Goal: Download file/media

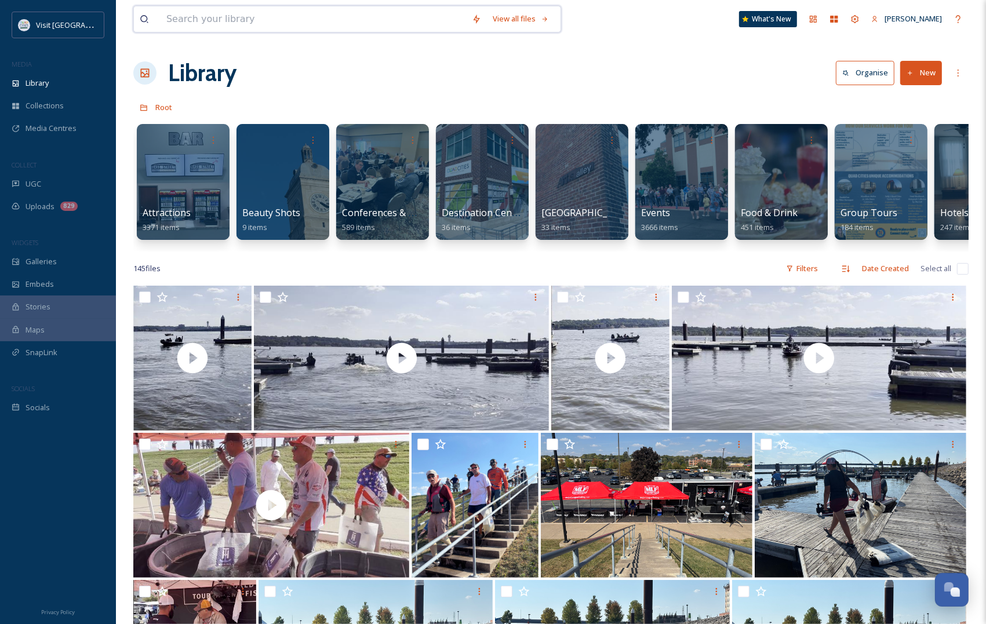
click at [288, 22] on input at bounding box center [314, 19] width 306 height 26
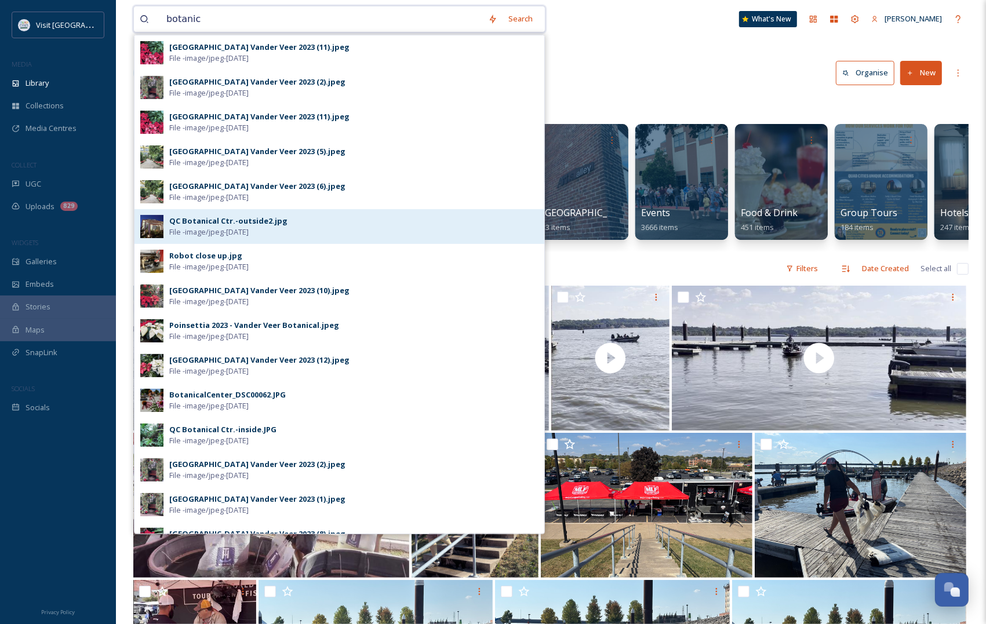
type input "botanic"
click at [326, 219] on div "QC Botanical Ctr.-outside2.jpg File - image/jpeg - Aug 27 2024" at bounding box center [353, 227] width 369 height 22
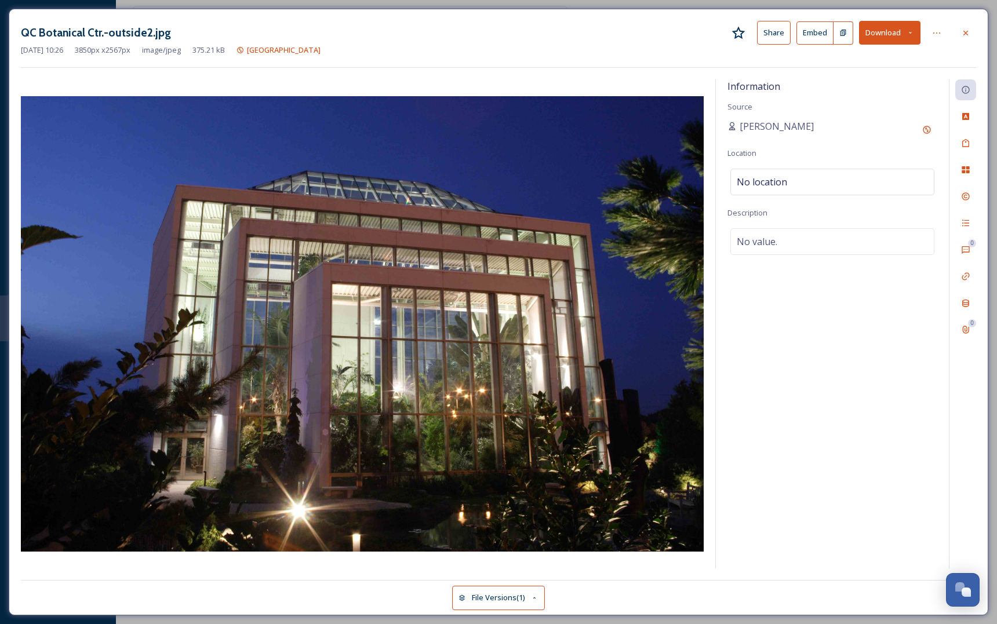
click at [889, 29] on button "Download" at bounding box center [889, 33] width 61 height 24
click at [863, 59] on span "Download Original (3850 x 2567)" at bounding box center [860, 59] width 110 height 11
click at [967, 27] on div at bounding box center [965, 33] width 21 height 21
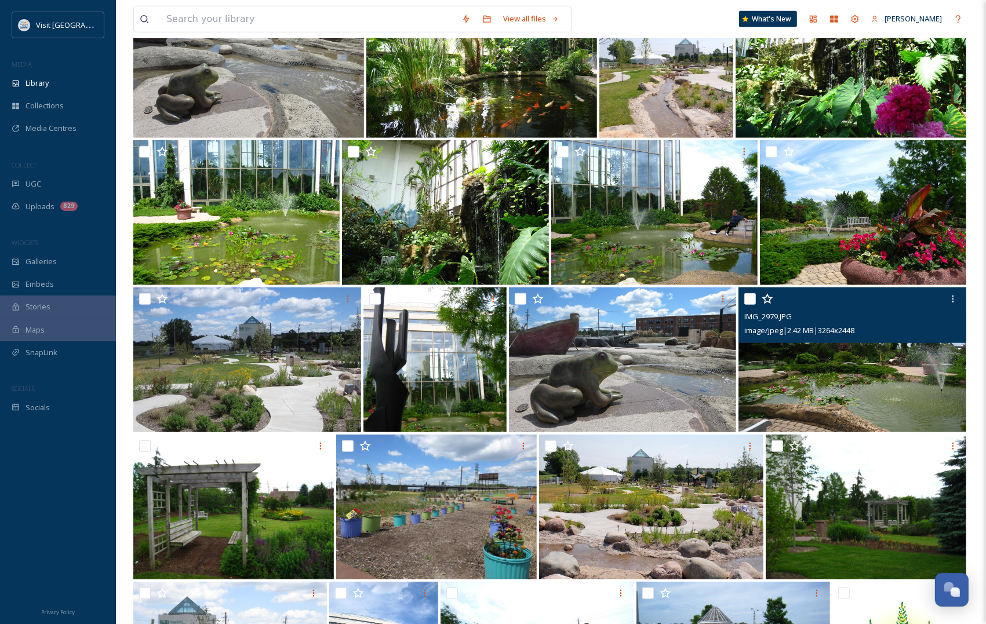
scroll to position [725, 0]
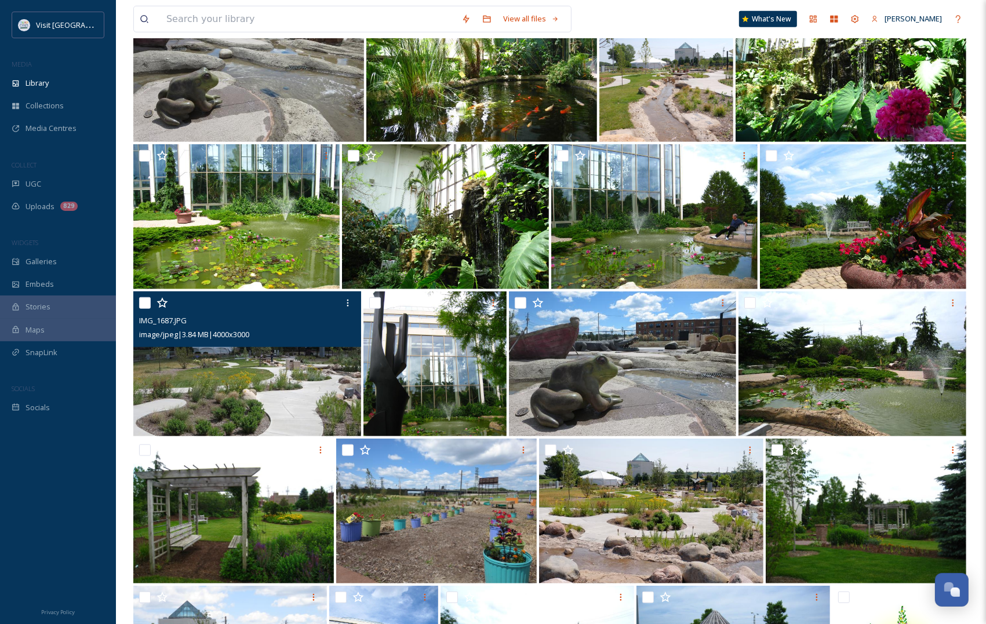
click at [268, 379] on img at bounding box center [247, 364] width 228 height 145
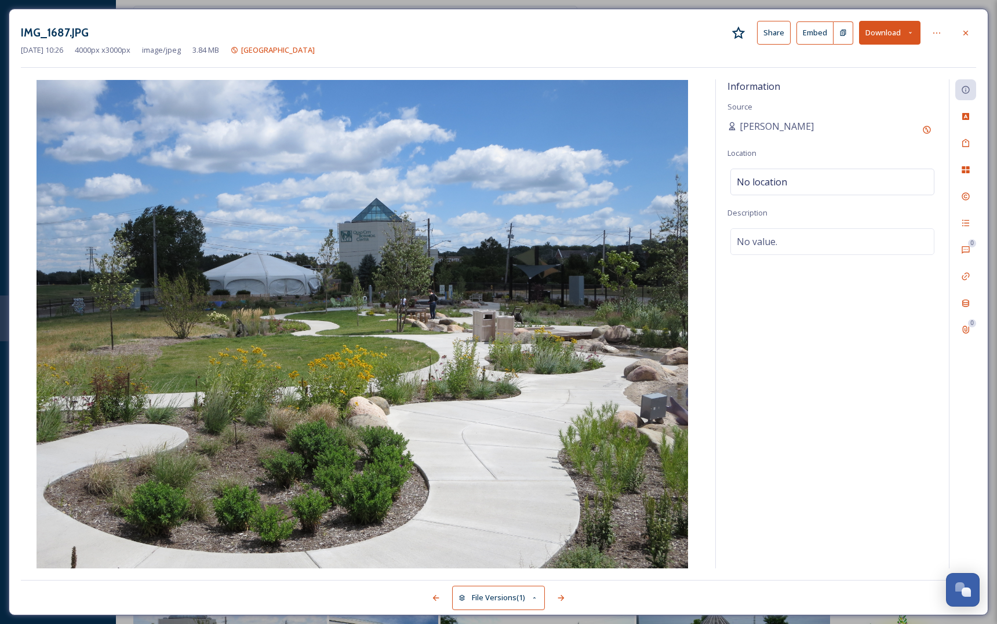
click at [887, 28] on button "Download" at bounding box center [889, 33] width 61 height 24
click at [887, 54] on span "Download Original (4000 x 3000)" at bounding box center [860, 59] width 110 height 11
click at [973, 39] on div at bounding box center [965, 33] width 21 height 21
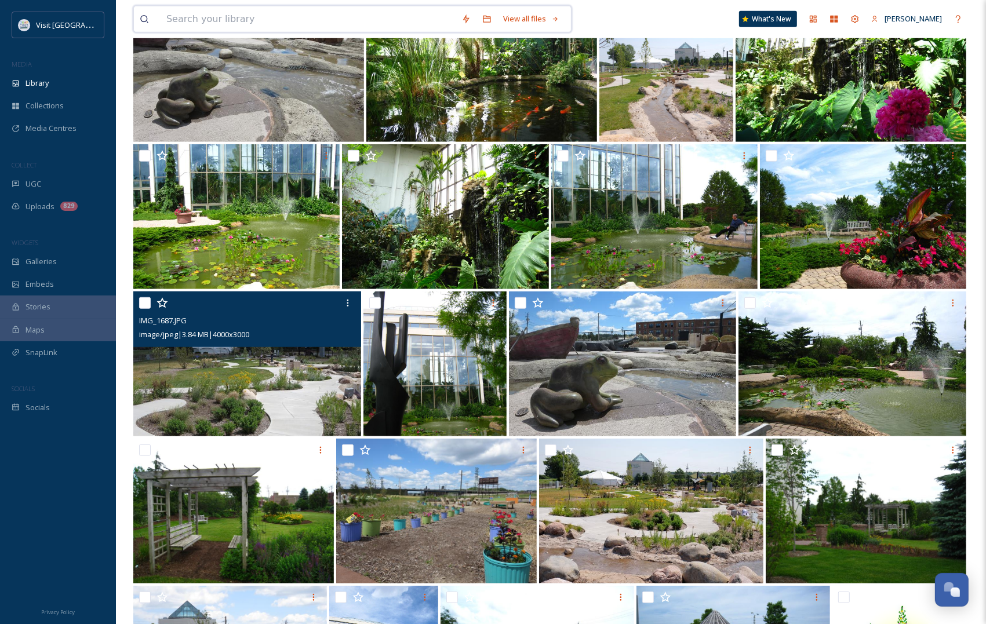
click at [307, 19] on input at bounding box center [308, 19] width 295 height 26
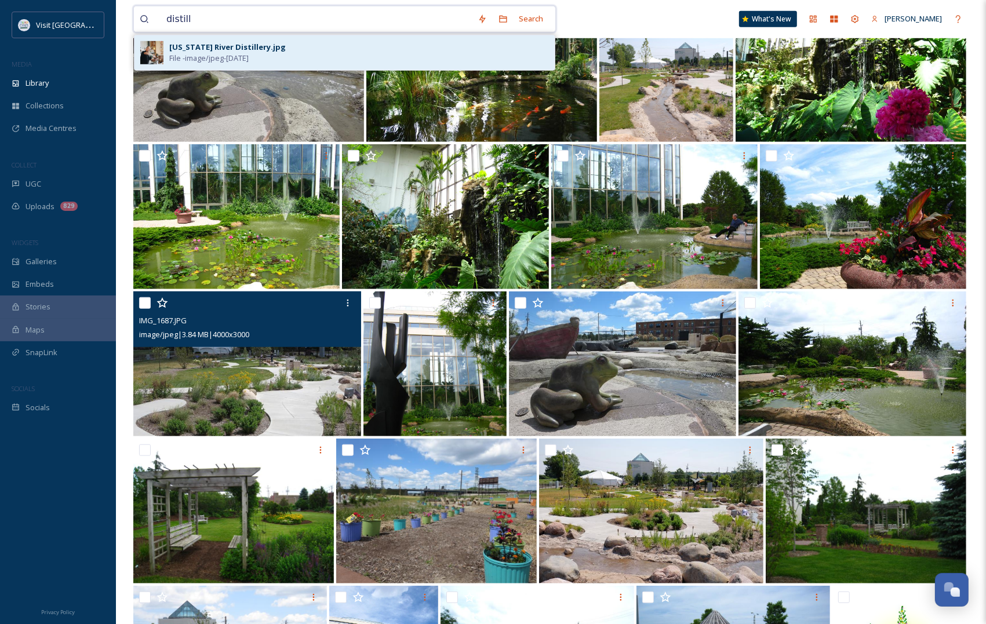
type input "distill"
click at [249, 55] on span "File - image/jpeg - May 14 2025" at bounding box center [208, 58] width 79 height 11
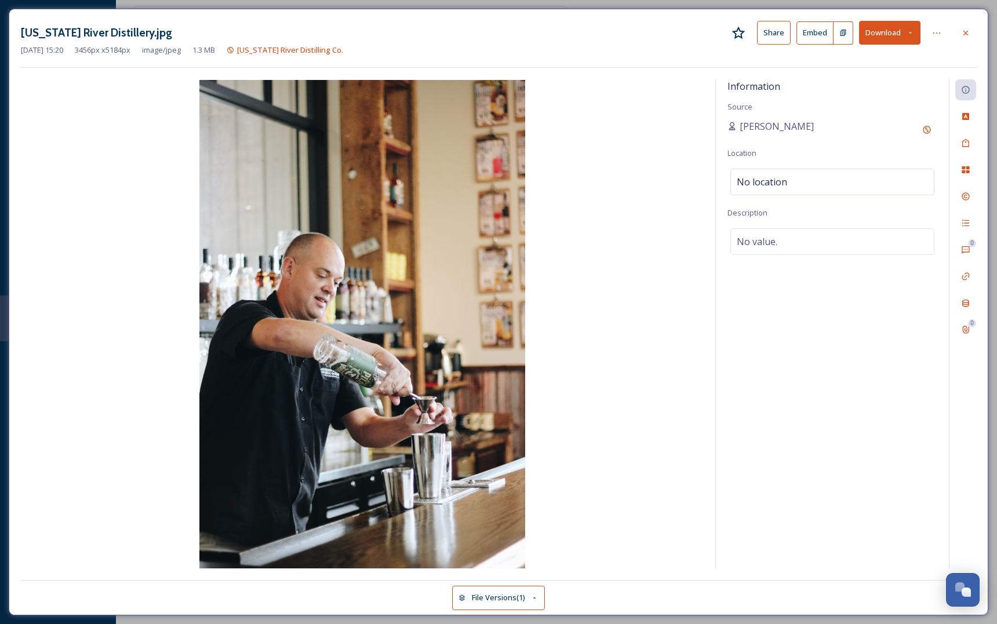
click at [895, 16] on div "Mississippi River Distillery.jpg Share Embed Download May 14 2025 15:20 3456 px…" at bounding box center [499, 312] width 980 height 607
click at [894, 32] on button "Download" at bounding box center [889, 33] width 61 height 24
click at [890, 50] on div "Download Original (3456 x 5184)" at bounding box center [859, 59] width 121 height 23
click at [966, 23] on div at bounding box center [965, 33] width 21 height 21
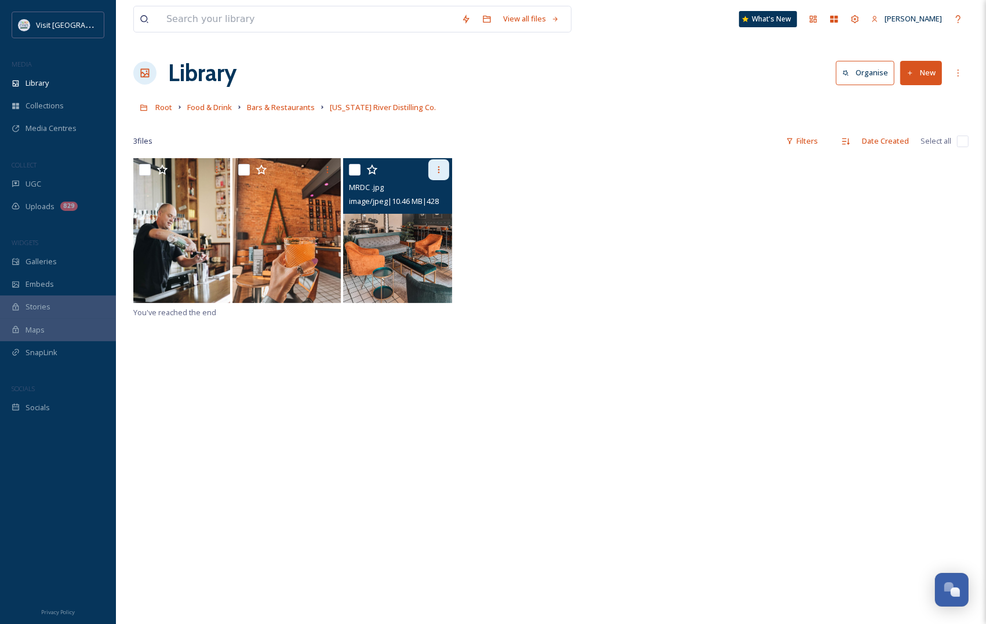
click at [430, 171] on div at bounding box center [438, 169] width 21 height 21
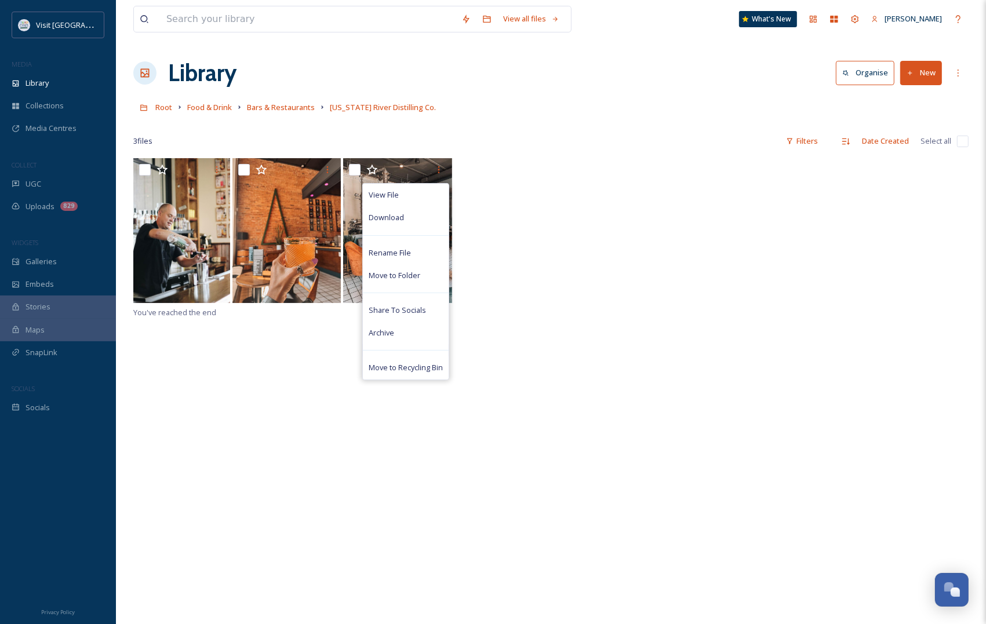
click at [572, 220] on div "View File Download Rename File Move to Folder Share To Socials Archive Move to …" at bounding box center [550, 231] width 835 height 147
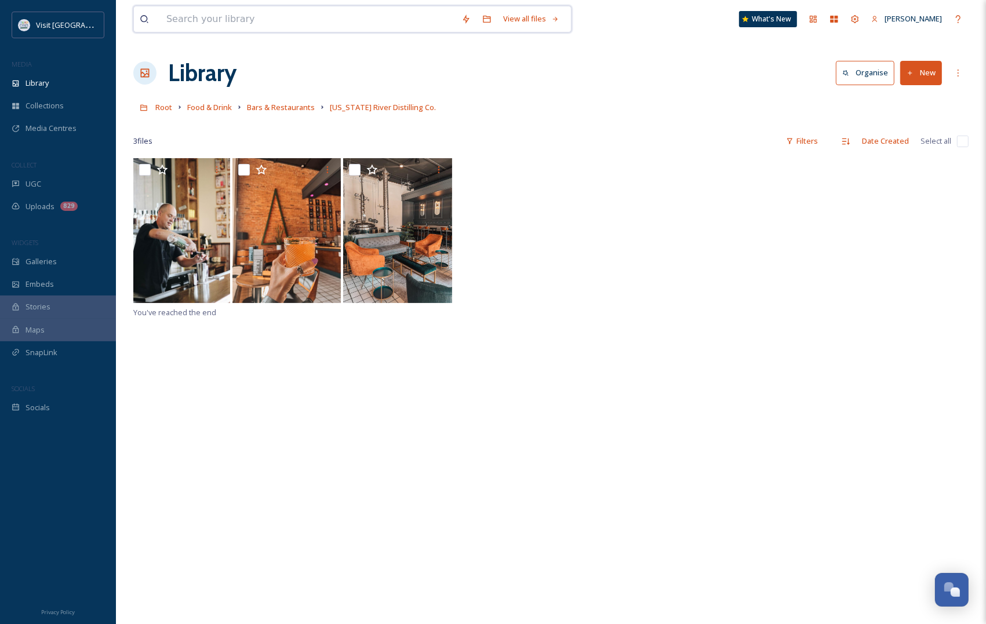
click at [266, 10] on input at bounding box center [308, 19] width 295 height 26
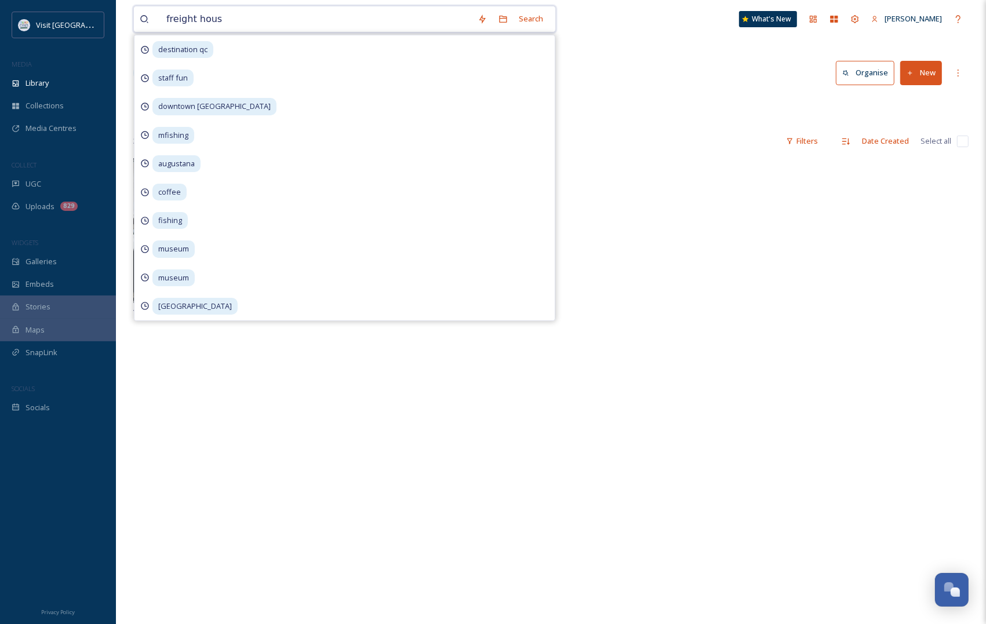
type input "freight house"
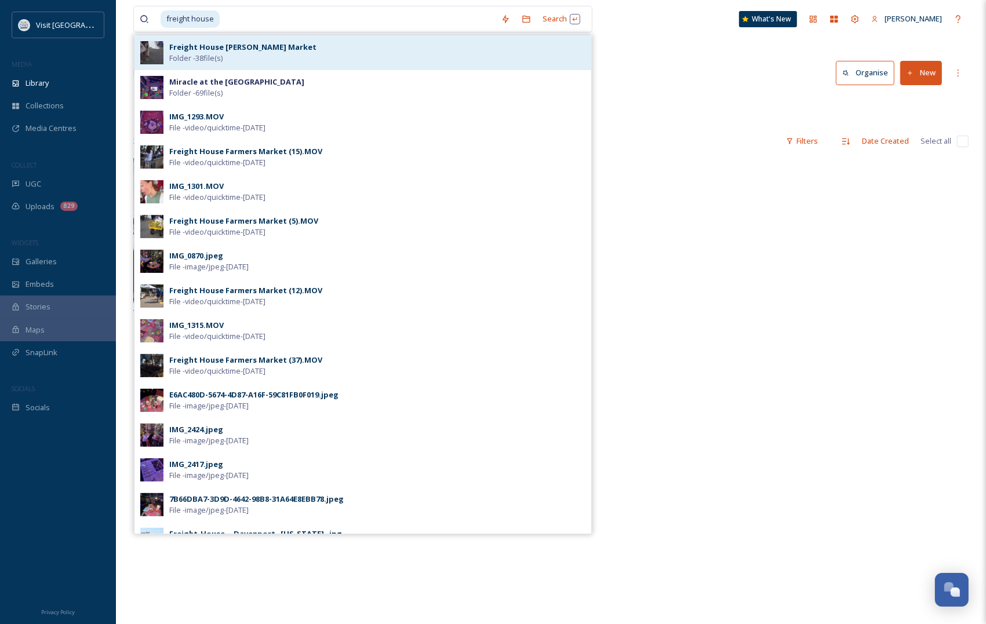
click at [256, 59] on div "Freight House Farmer's Market Folder - 38 file(s)" at bounding box center [377, 53] width 416 height 22
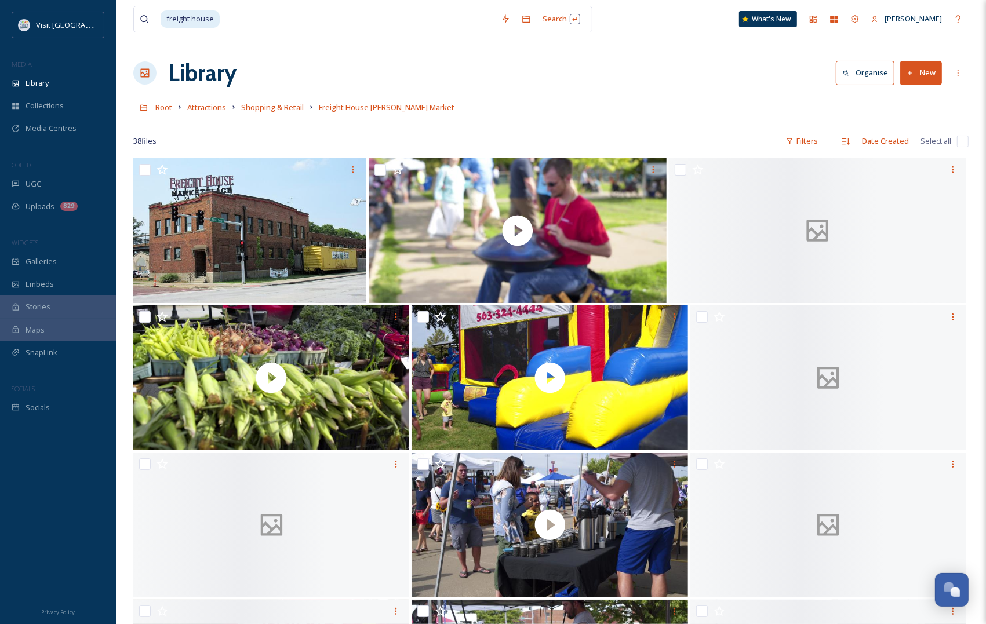
click at [661, 61] on div "Library Organise New" at bounding box center [550, 73] width 835 height 35
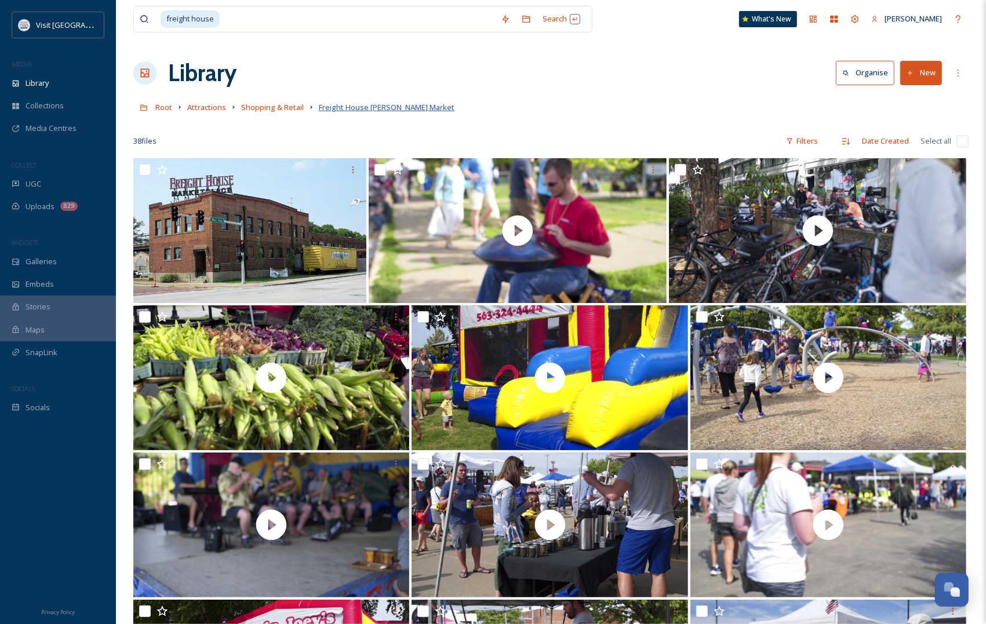
click at [388, 110] on span "Freight House Farmer's Market" at bounding box center [387, 107] width 136 height 10
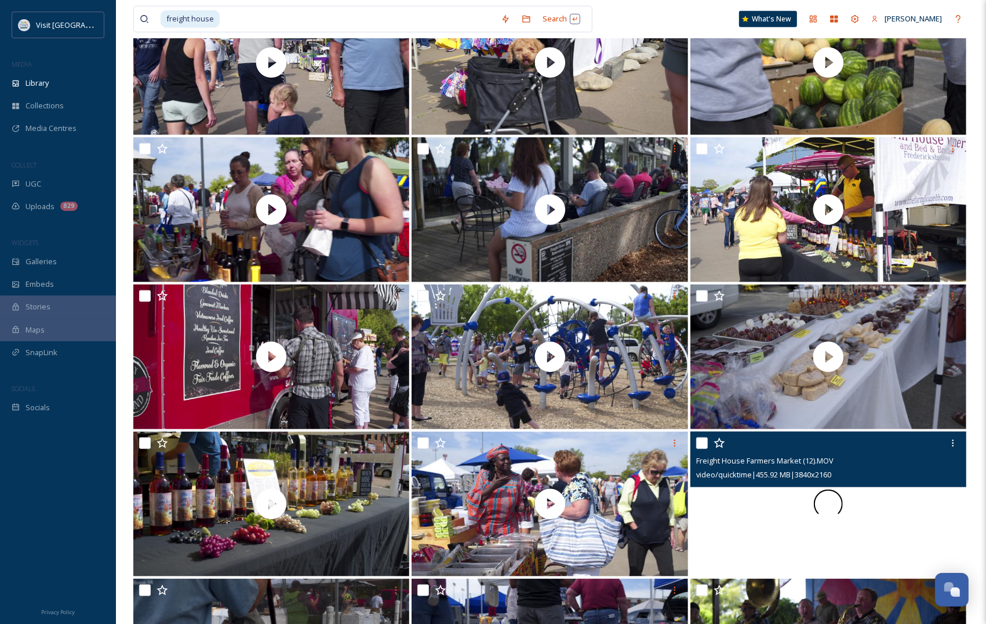
scroll to position [1030, 0]
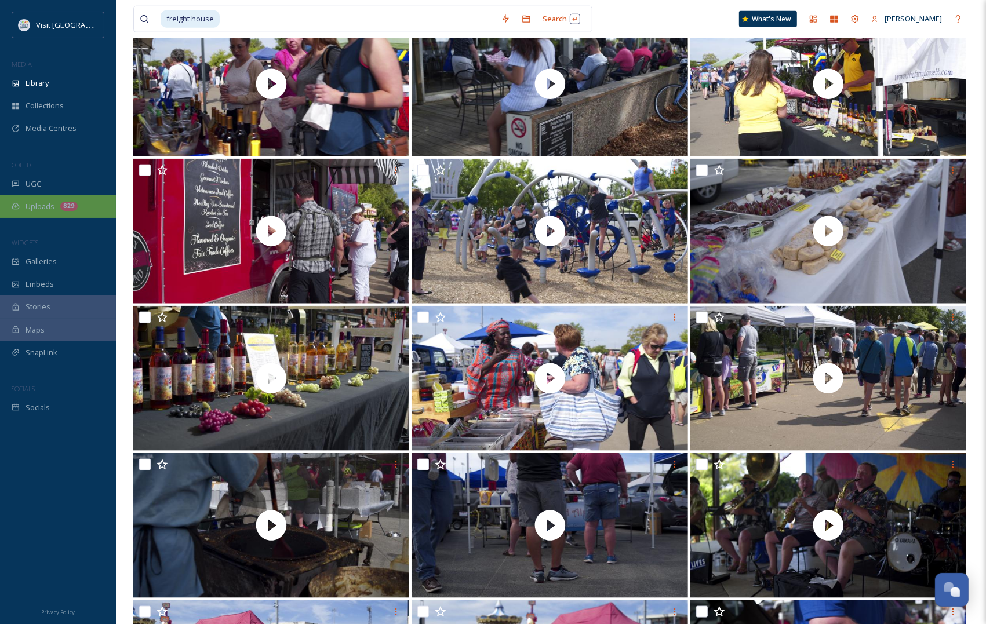
click at [50, 198] on div "Uploads 829" at bounding box center [58, 206] width 116 height 23
